Goal: Information Seeking & Learning: Check status

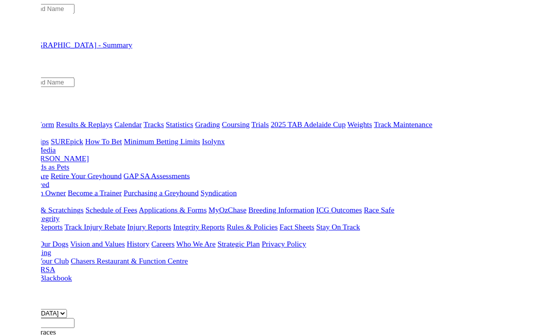
scroll to position [0, 31]
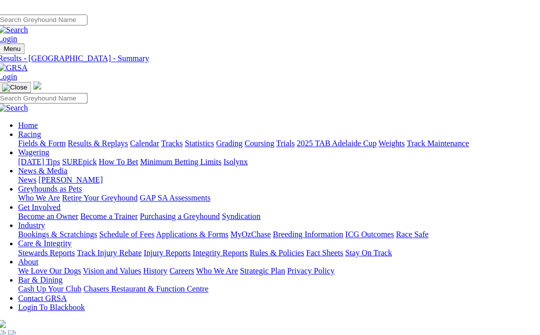
scroll to position [0, 0]
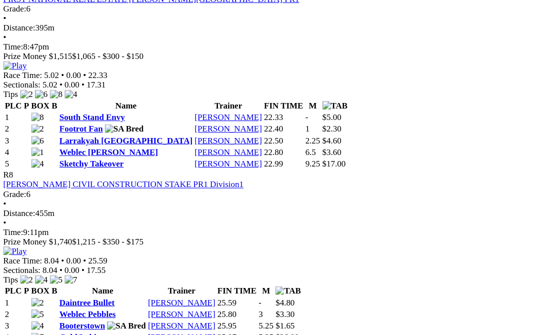
scroll to position [1629, 0]
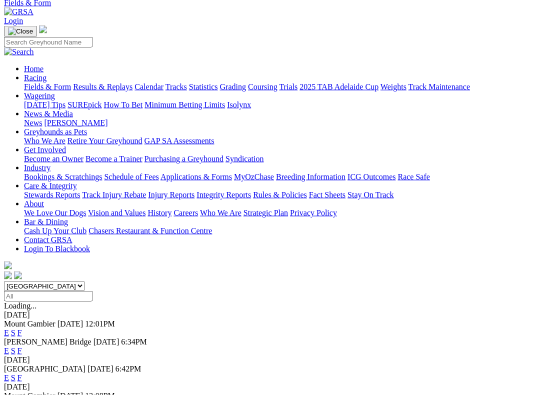
scroll to position [45, 0]
click at [22, 335] on link "F" at bounding box center [20, 377] width 5 height 9
